Goal: Transaction & Acquisition: Purchase product/service

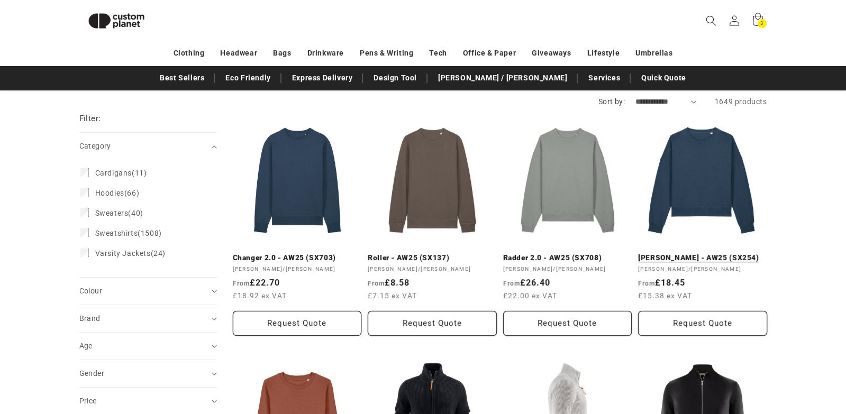
click at [690, 253] on link "Stella Alma - AW25 (SX254)" at bounding box center [702, 258] width 129 height 10
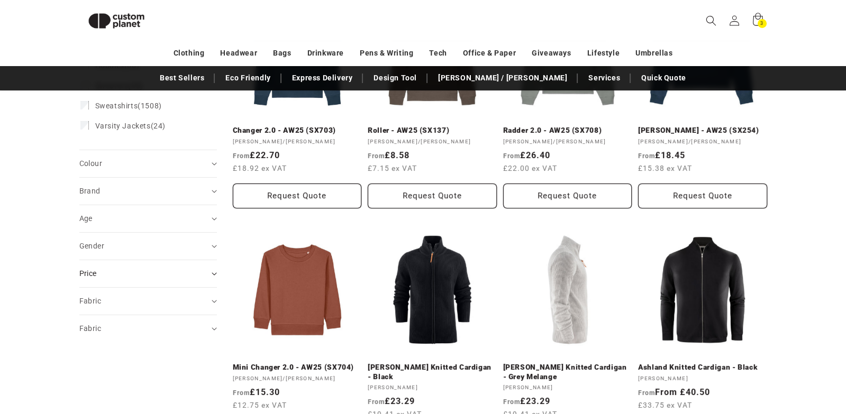
scroll to position [239, 0]
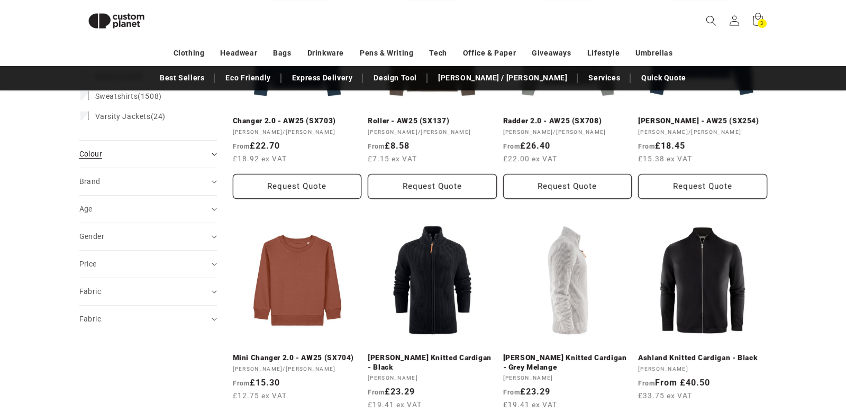
click at [95, 156] on span "Colour (0)" at bounding box center [90, 154] width 23 height 8
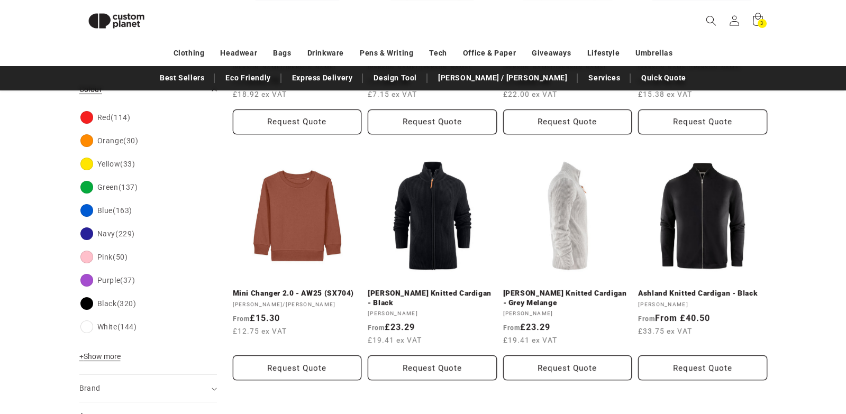
scroll to position [302, 0]
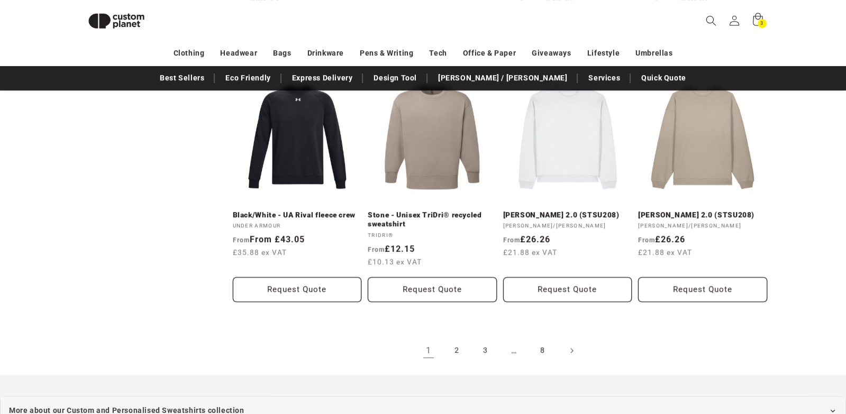
scroll to position [1119, 0]
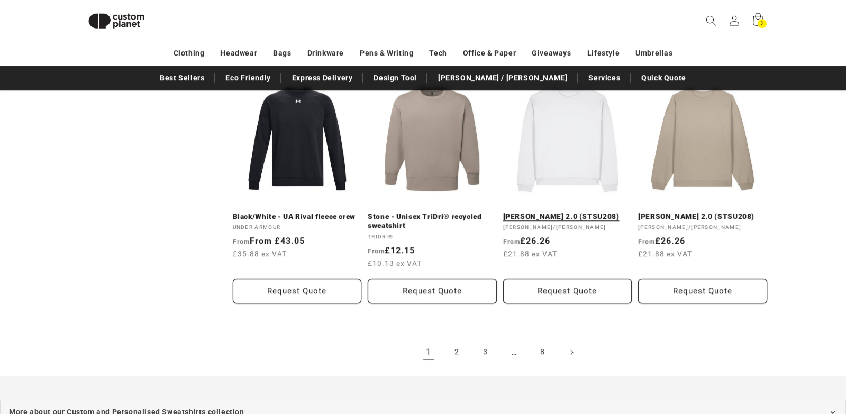
click at [558, 212] on link "[PERSON_NAME] 2.0 (STSU208)" at bounding box center [567, 217] width 129 height 10
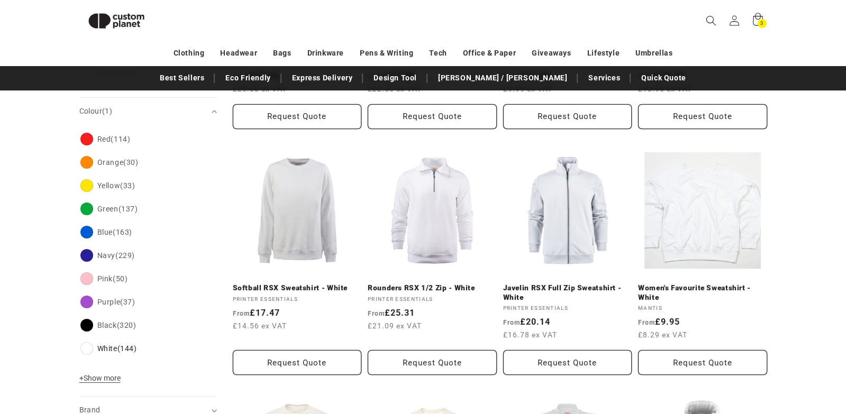
scroll to position [305, 0]
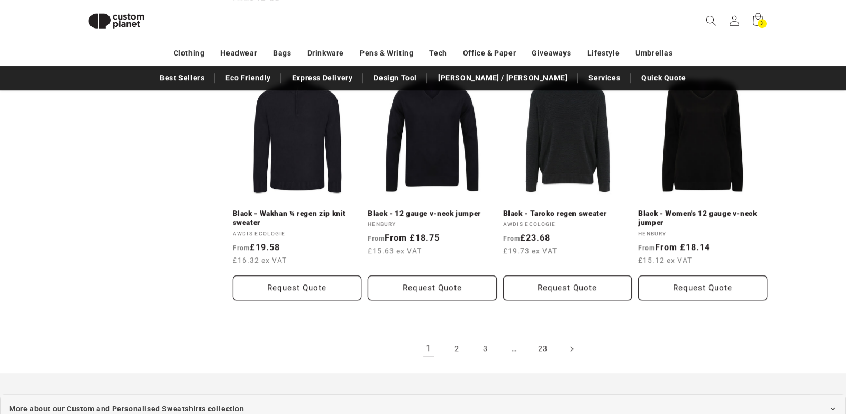
scroll to position [1182, 0]
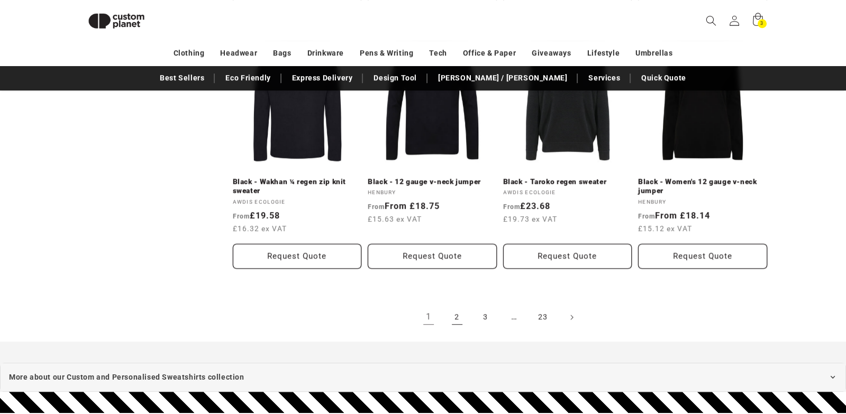
click at [460, 306] on link "2" at bounding box center [456, 317] width 23 height 23
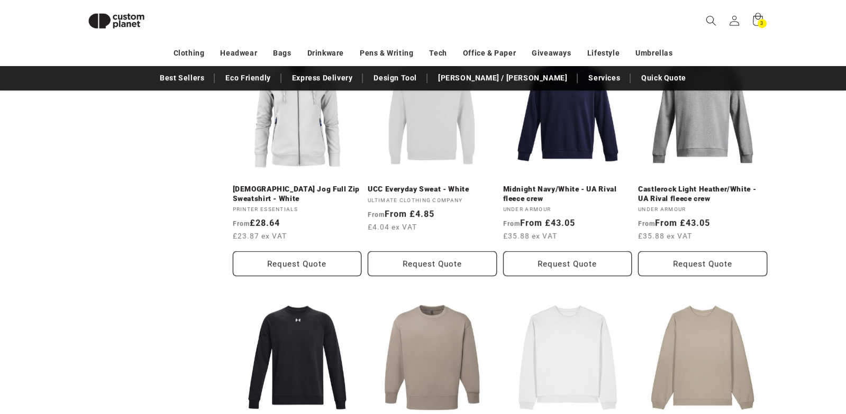
scroll to position [1011, 0]
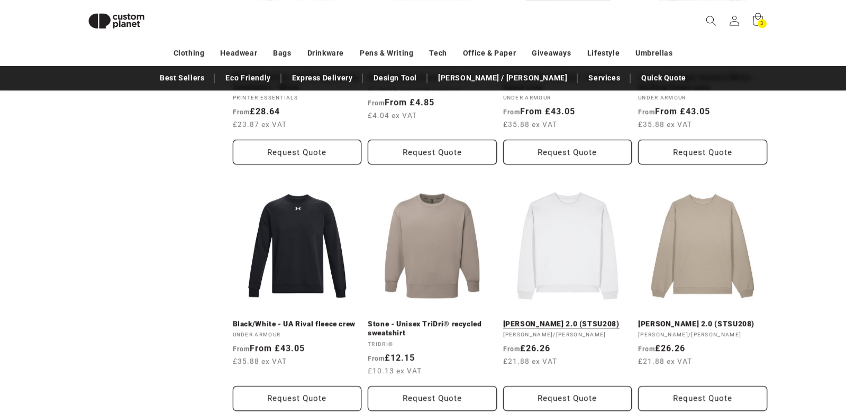
click at [561, 320] on link "[PERSON_NAME] 2.0 (STSU208)" at bounding box center [567, 325] width 129 height 10
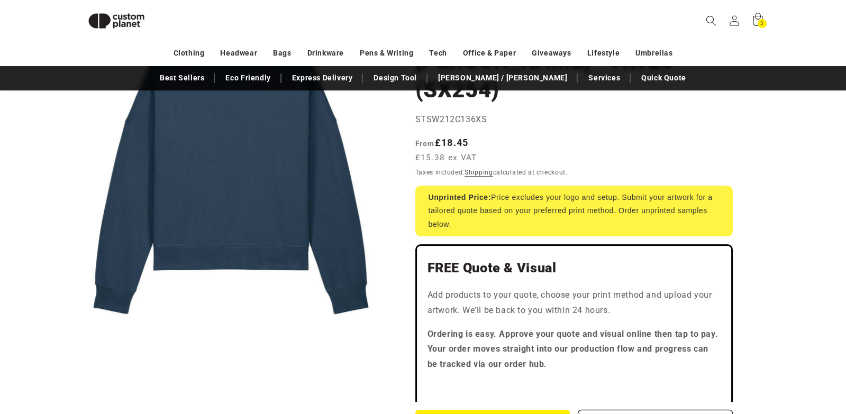
scroll to position [161, 0]
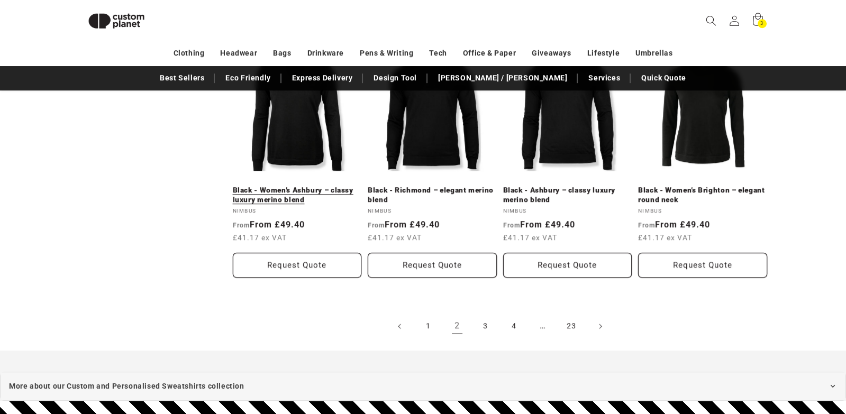
scroll to position [1178, 0]
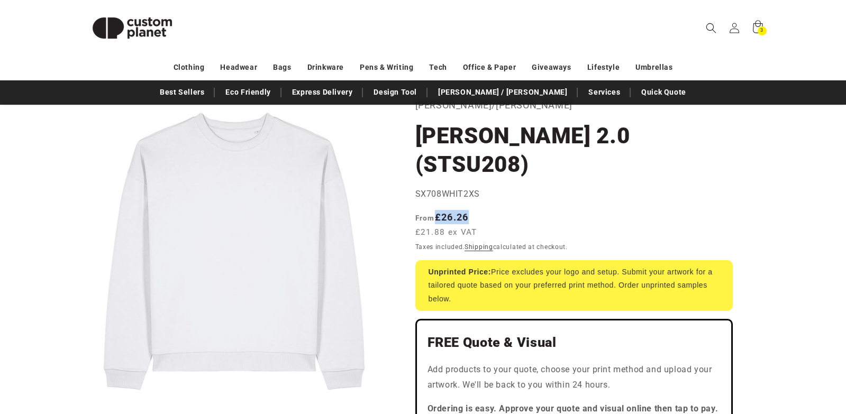
scroll to position [67, 0]
click at [438, 210] on span "From £26.26 £21.88 ex VAT" at bounding box center [448, 224] width 67 height 29
click at [487, 210] on div "Regular price From £26.26 £21.88 ex VAT Regular price Sale price £26.26 Unit pr…" at bounding box center [573, 225] width 317 height 31
drag, startPoint x: 468, startPoint y: 188, endPoint x: 438, endPoint y: 189, distance: 30.2
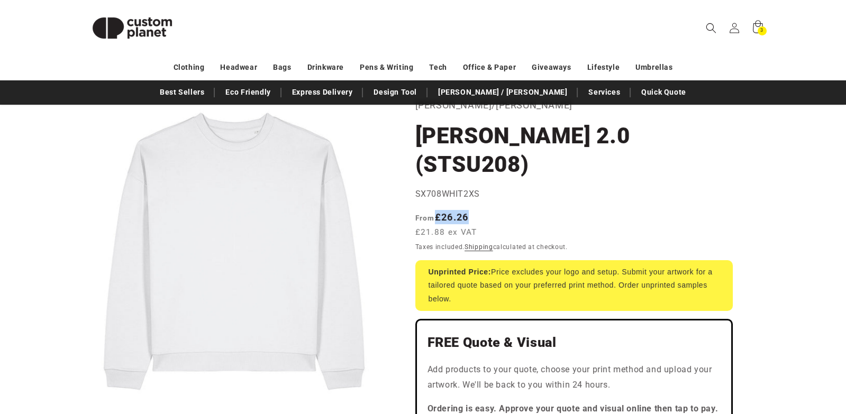
click at [438, 210] on span "From £26.26 £21.88 ex VAT" at bounding box center [448, 224] width 67 height 29
copy strong "£26.26"
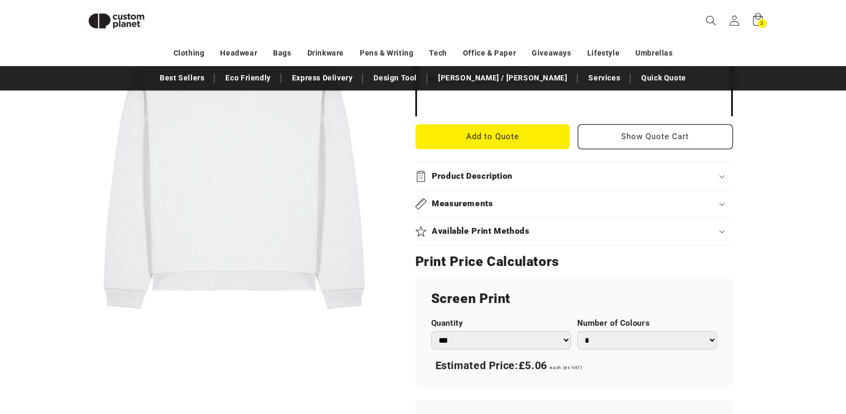
scroll to position [423, 0]
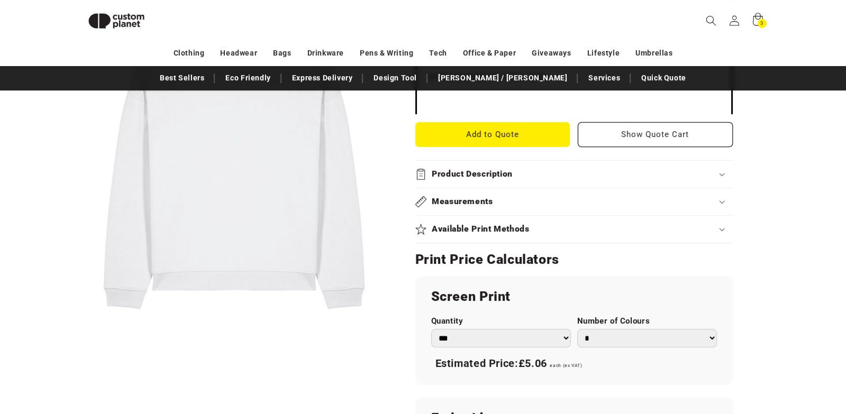
click at [470, 169] on h2 "Product Description" at bounding box center [472, 174] width 81 height 11
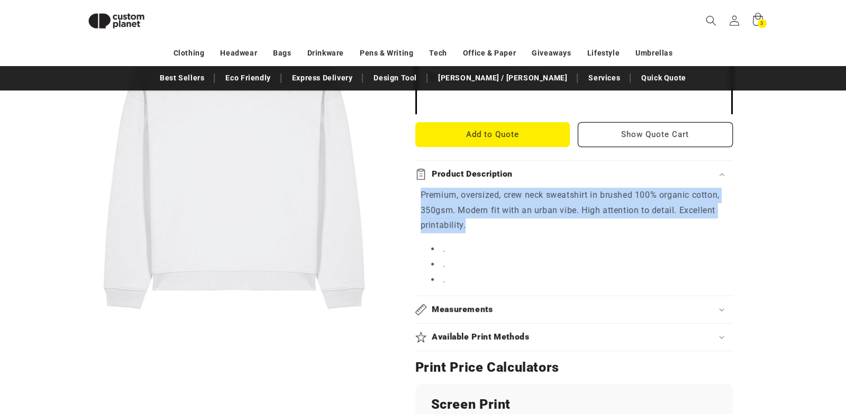
drag, startPoint x: 422, startPoint y: 166, endPoint x: 467, endPoint y: 196, distance: 54.4
click at [467, 196] on p "Premium, oversized, crew neck sweatshirt in brushed 100% organic cotton, 350gsm…" at bounding box center [574, 210] width 307 height 45
click at [498, 188] on p "Premium, oversized, crew neck sweatshirt in brushed 100% organic cotton, 350gsm…" at bounding box center [574, 210] width 307 height 45
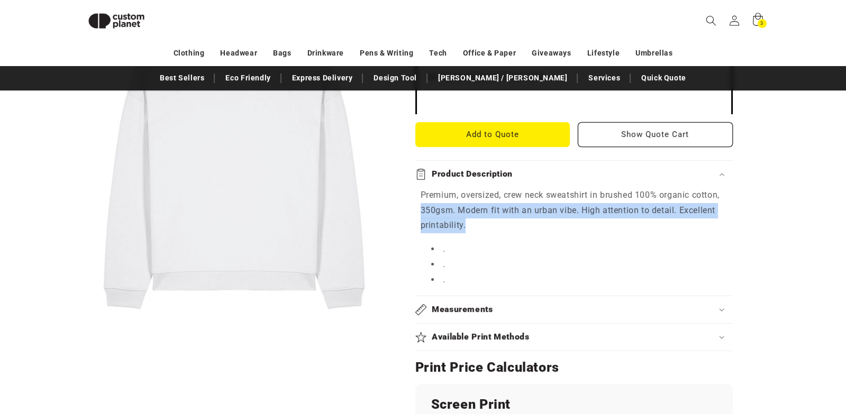
drag, startPoint x: 487, startPoint y: 196, endPoint x: 419, endPoint y: 168, distance: 73.3
click at [417, 188] on div "Premium, oversized, crew neck sweatshirt in brushed 100% organic cotton, 350gsm…" at bounding box center [573, 238] width 317 height 100
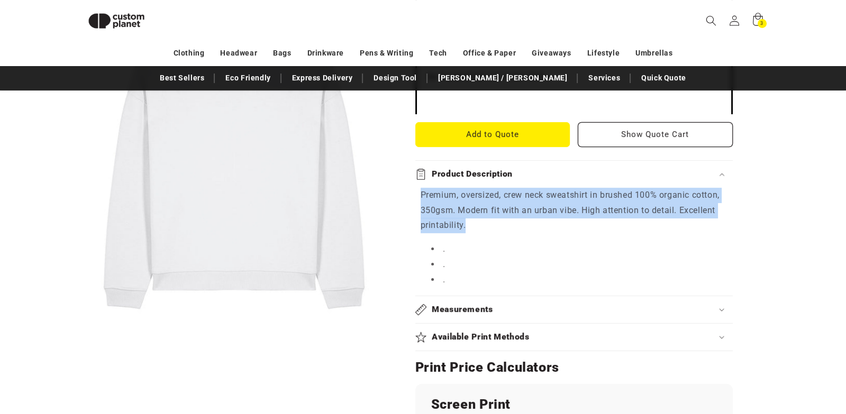
click at [446, 188] on p "Premium, oversized, crew neck sweatshirt in brushed 100% organic cotton, 350gsm…" at bounding box center [574, 210] width 307 height 45
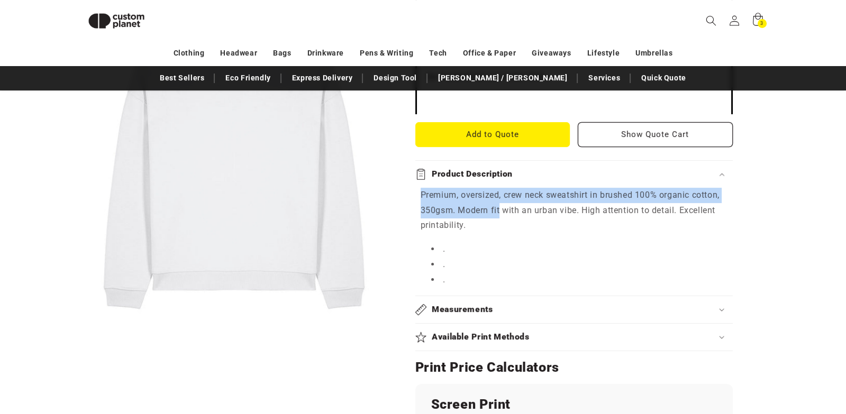
drag, startPoint x: 419, startPoint y: 165, endPoint x: 499, endPoint y: 181, distance: 81.4
click at [499, 188] on div "Premium, oversized, crew neck sweatshirt in brushed 100% organic cotton, 350gsm…" at bounding box center [573, 238] width 317 height 100
copy p "Premium, oversized, crew neck sweatshirt in brushed 100% organic cotton, 350gsm…"
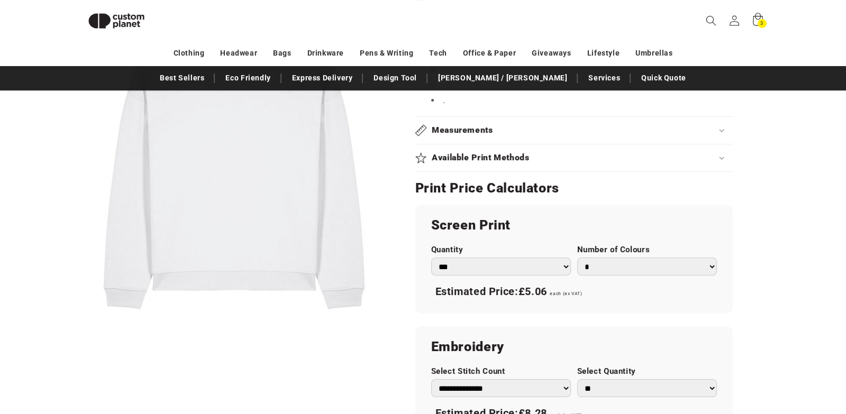
scroll to position [648, 0]
